Goal: Book appointment/travel/reservation

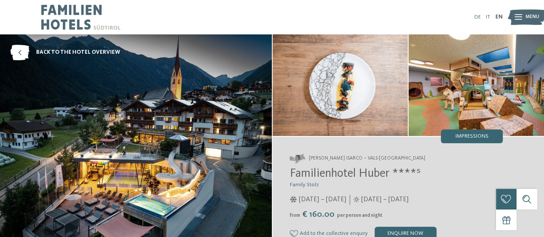
click at [480, 18] on link "DE" at bounding box center [478, 17] width 6 height 6
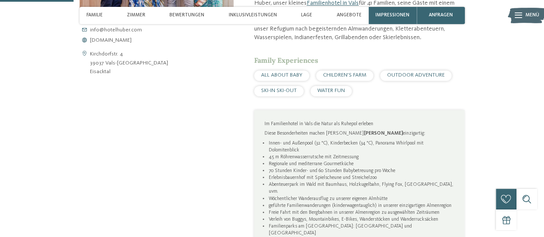
scroll to position [350, 0]
click at [345, 20] on div "Angebote" at bounding box center [349, 15] width 32 height 17
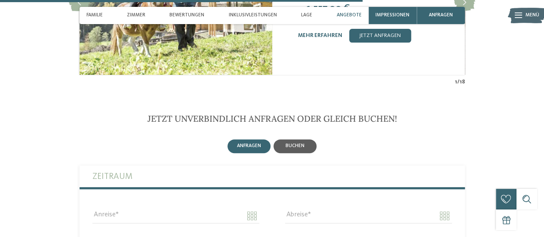
scroll to position [1723, 0]
click at [298, 143] on span "buchen" at bounding box center [295, 145] width 19 height 5
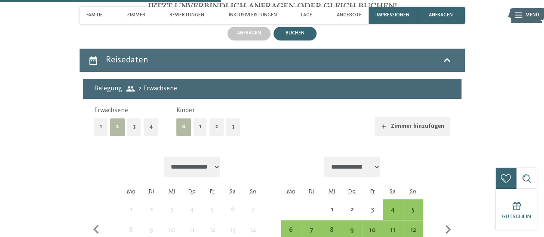
scroll to position [1838, 0]
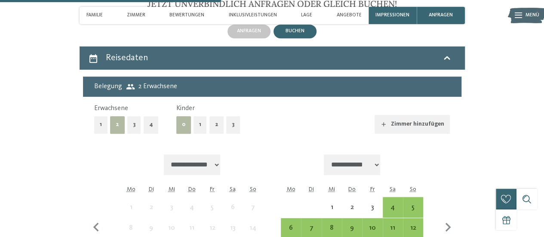
click at [197, 116] on button "1" at bounding box center [200, 125] width 13 height 18
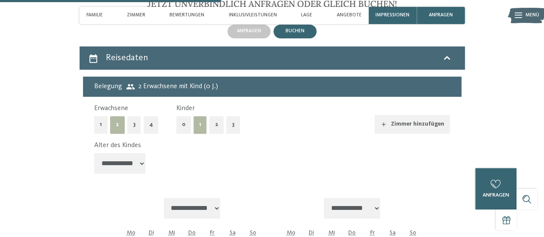
drag, startPoint x: 148, startPoint y: 146, endPoint x: 140, endPoint y: 142, distance: 9.4
click at [140, 142] on div "**********" at bounding box center [272, 159] width 356 height 37
click at [140, 153] on select "**********" at bounding box center [120, 163] width 52 height 21
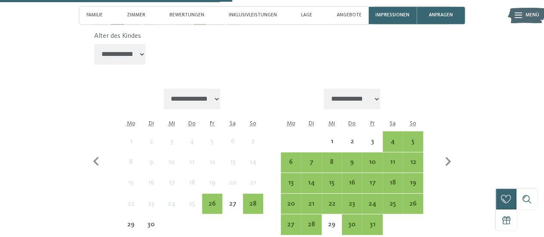
scroll to position [1947, 0]
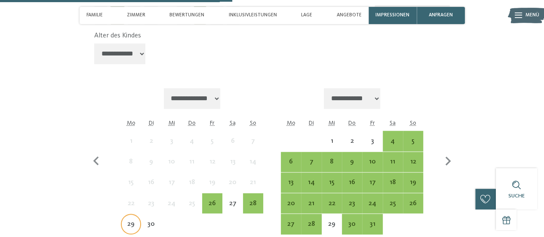
click at [129, 221] on div "29" at bounding box center [131, 230] width 19 height 19
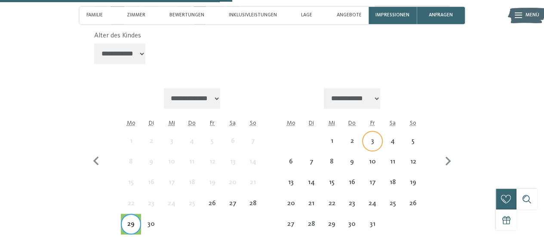
click at [380, 138] on div "3" at bounding box center [372, 147] width 19 height 19
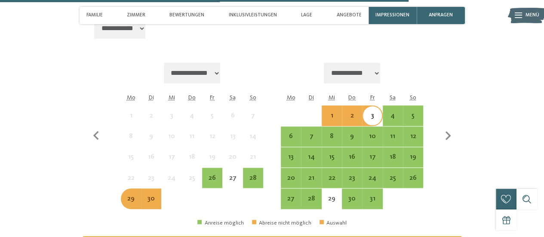
scroll to position [1972, 0]
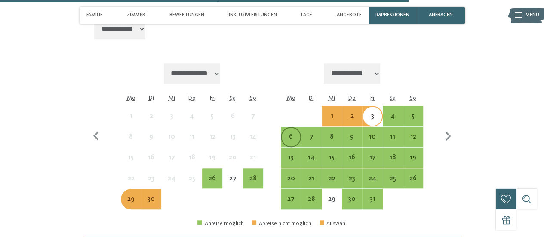
click at [293, 133] on div "6" at bounding box center [291, 142] width 19 height 19
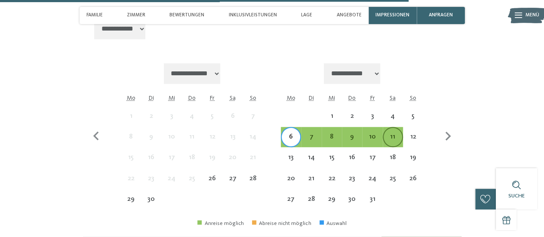
click at [392, 133] on div "11" at bounding box center [393, 142] width 19 height 19
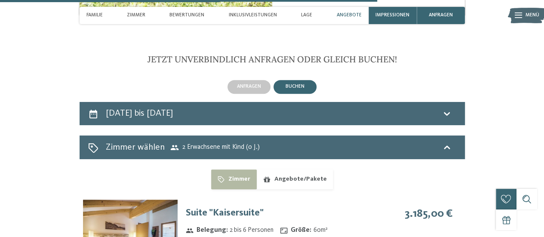
scroll to position [1777, 0]
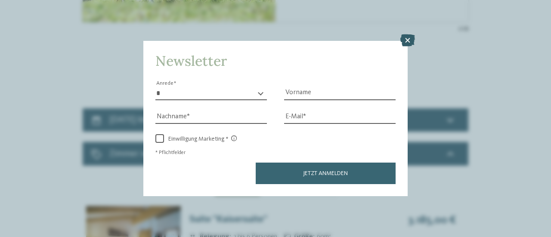
click at [409, 43] on icon at bounding box center [407, 40] width 15 height 12
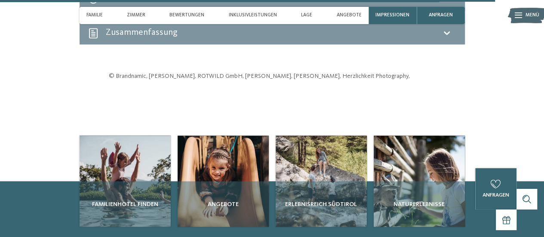
scroll to position [2364, 0]
